Goal: Find specific page/section: Find specific page/section

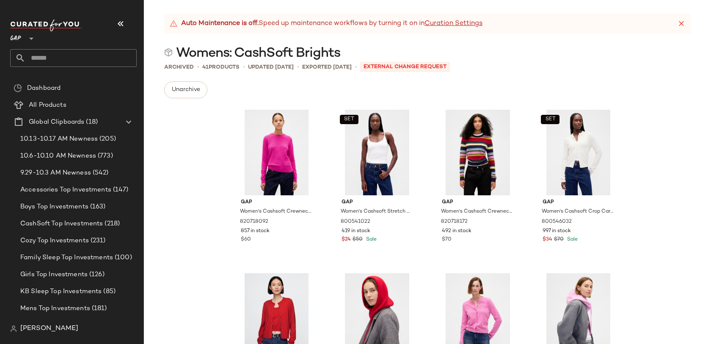
click at [17, 35] on span "GAP" at bounding box center [15, 36] width 11 height 15
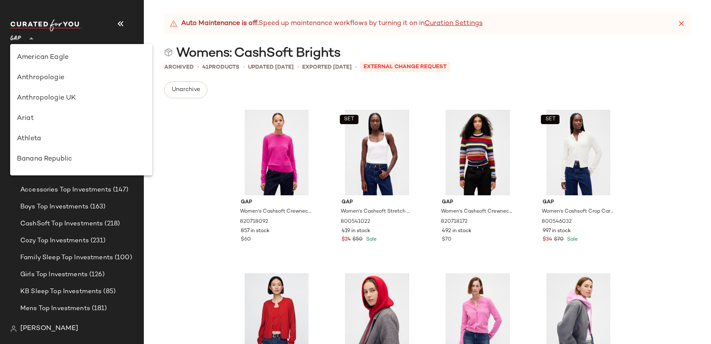
scroll to position [203, 0]
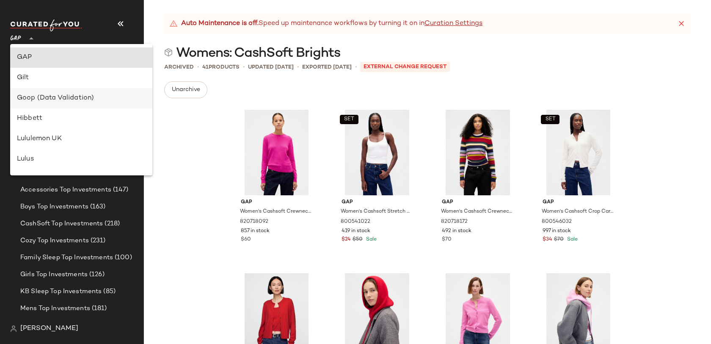
click at [68, 96] on div "Goop (Data Validation)" at bounding box center [81, 98] width 129 height 10
type input "**"
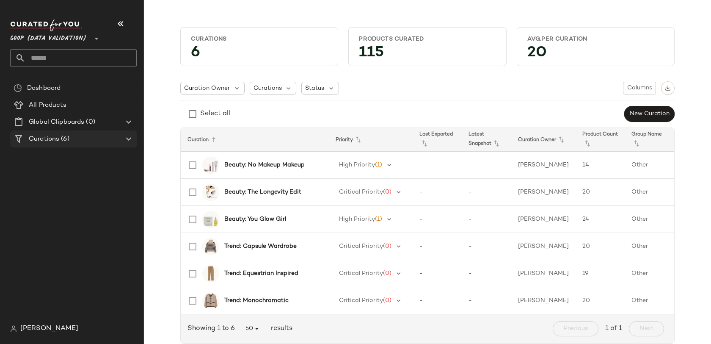
click at [70, 141] on div "Curations (6)" at bounding box center [74, 139] width 96 height 10
click at [129, 141] on icon at bounding box center [129, 139] width 10 height 10
click at [128, 138] on icon at bounding box center [129, 139] width 10 height 10
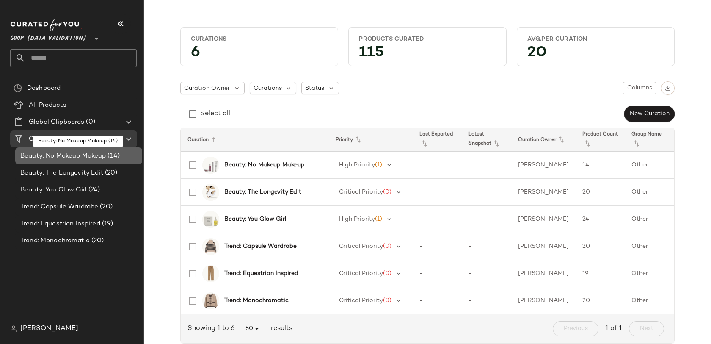
click at [119, 155] on span "(14)" at bounding box center [113, 156] width 14 height 10
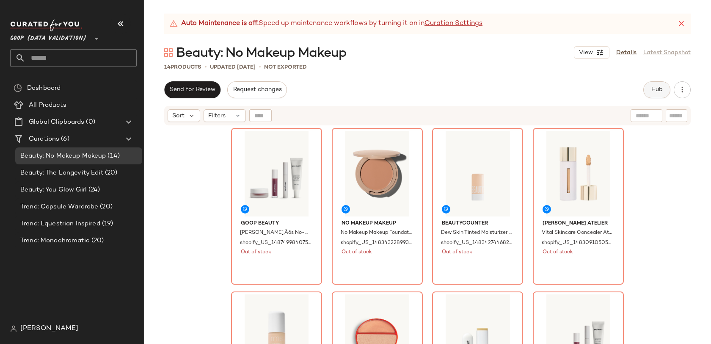
click at [654, 91] on span "Hub" at bounding box center [657, 89] width 12 height 7
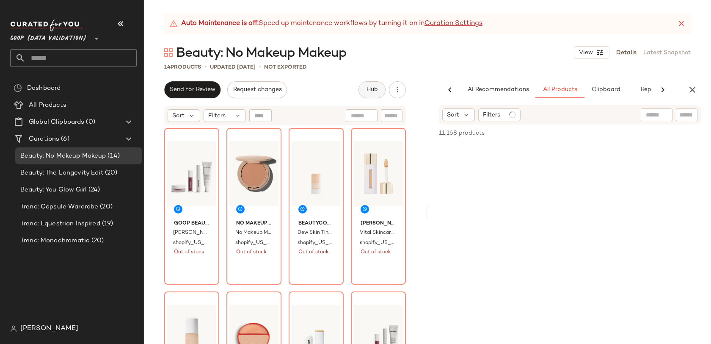
scroll to position [0, 24]
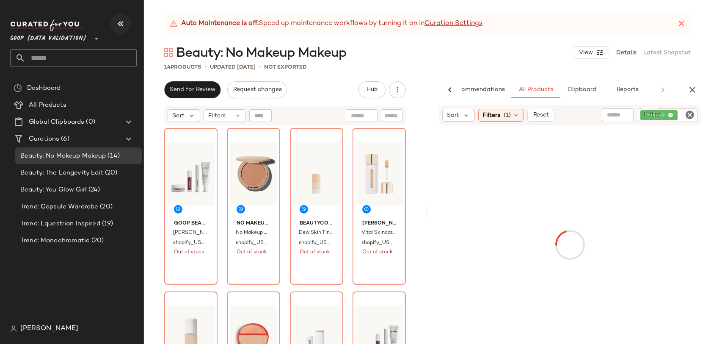
click at [116, 23] on icon "button" at bounding box center [121, 24] width 10 height 10
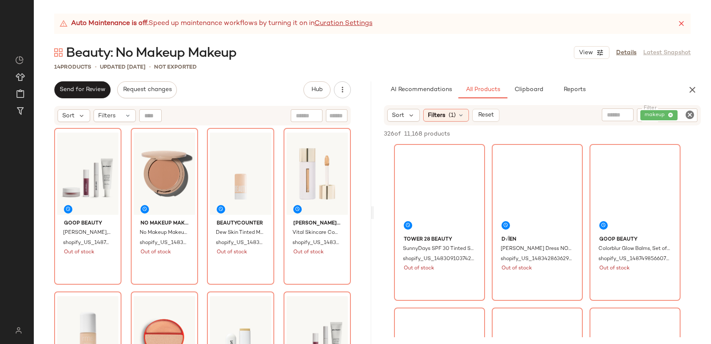
scroll to position [0, 0]
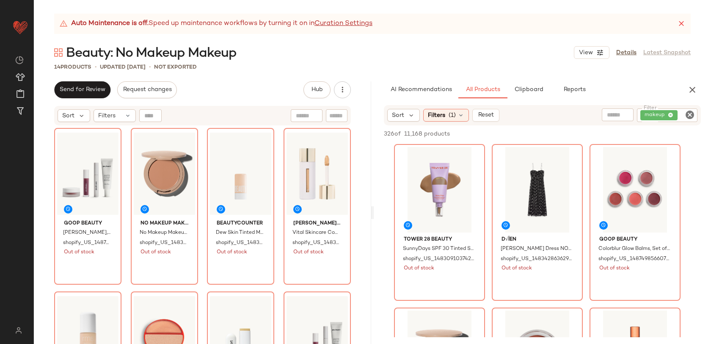
click at [347, 130] on div "goop Beauty Gwyneth‚Äôs No-Makeup Makeup Routine Venus / Spice shopify_US_14874…" at bounding box center [202, 245] width 337 height 239
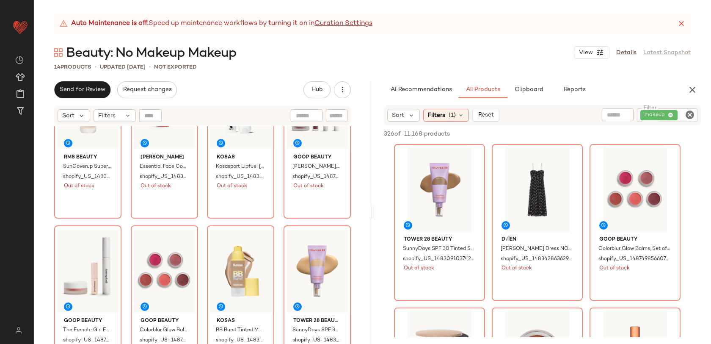
scroll to position [224, 0]
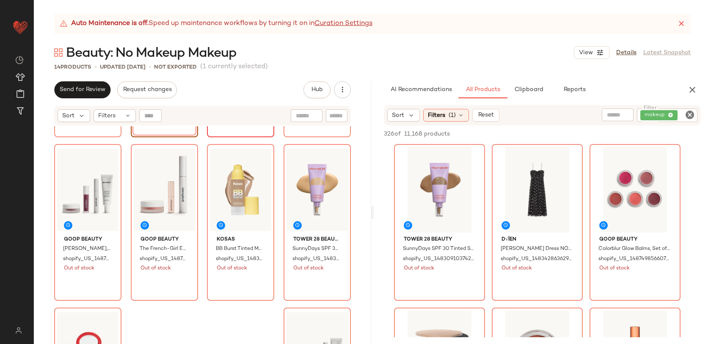
scroll to position [324, 0]
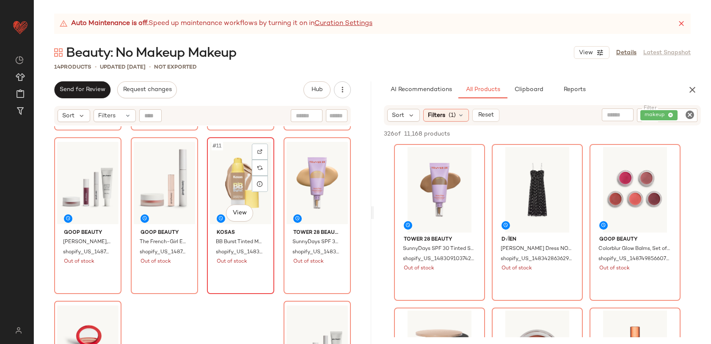
scroll to position [323, 0]
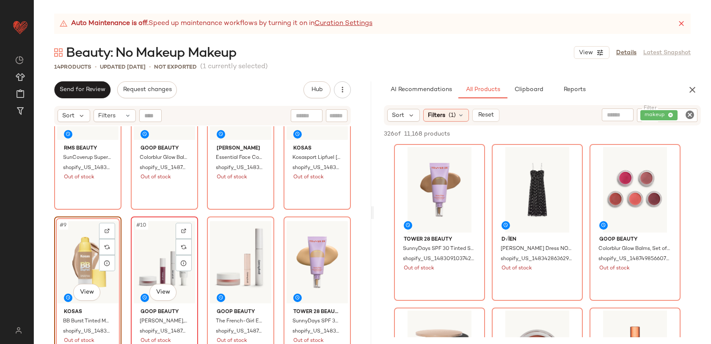
scroll to position [244, 0]
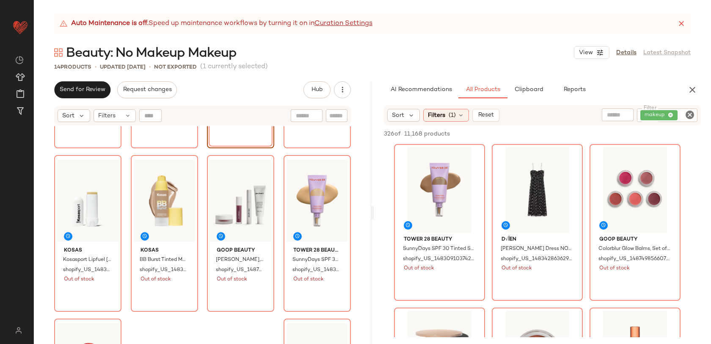
scroll to position [309, 0]
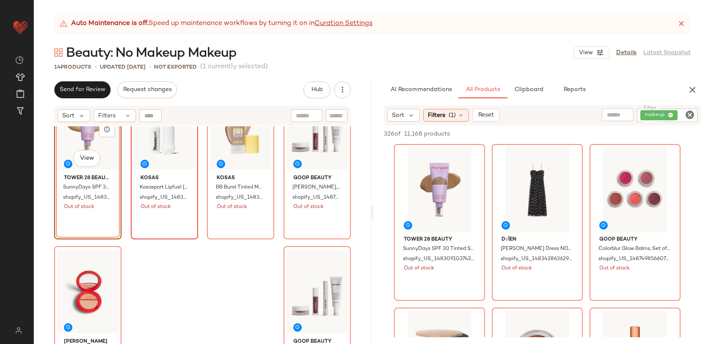
scroll to position [367, 0]
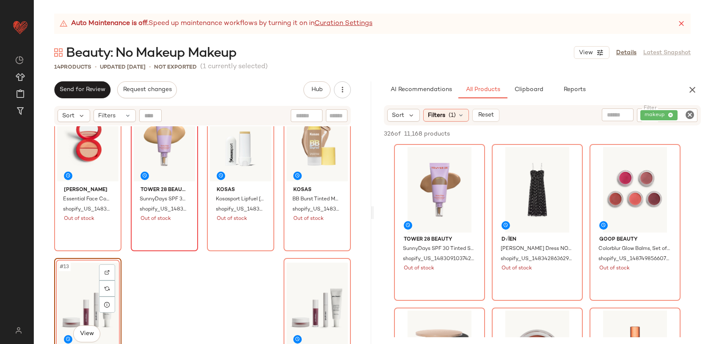
scroll to position [362, 0]
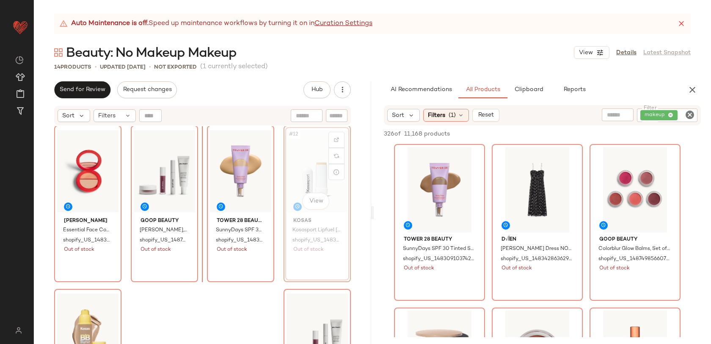
scroll to position [315, 0]
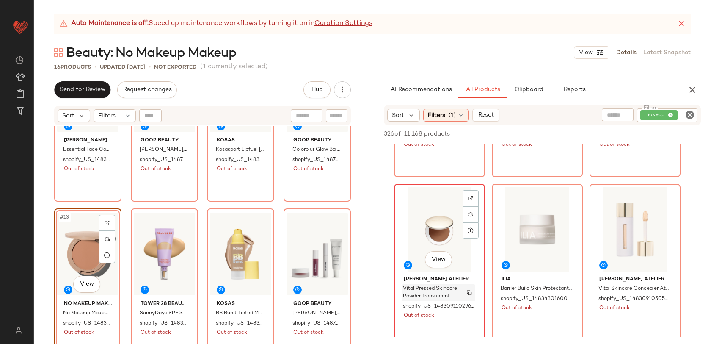
scroll to position [1107, 0]
